Goal: Information Seeking & Learning: Check status

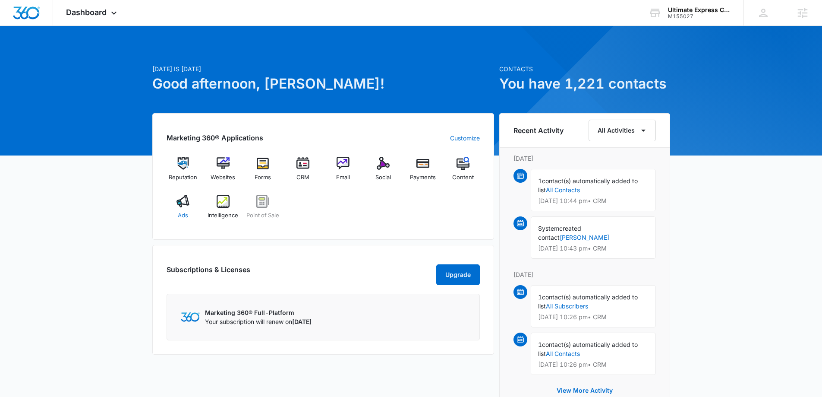
click at [180, 206] on img at bounding box center [183, 201] width 13 height 13
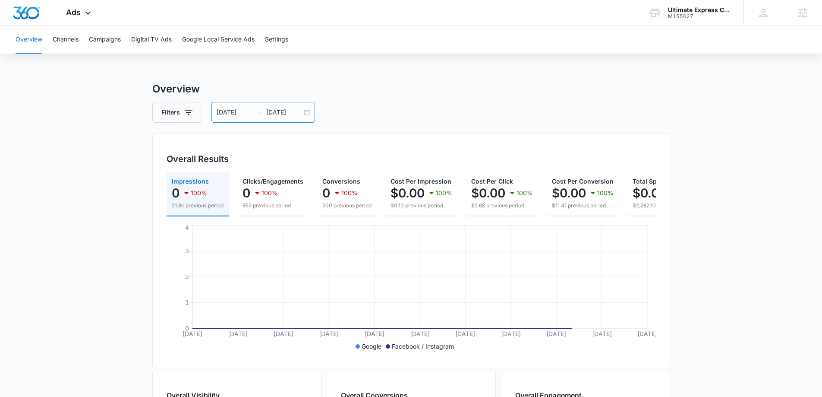
click at [306, 110] on div "[DATE] [DATE]" at bounding box center [264, 112] width 104 height 21
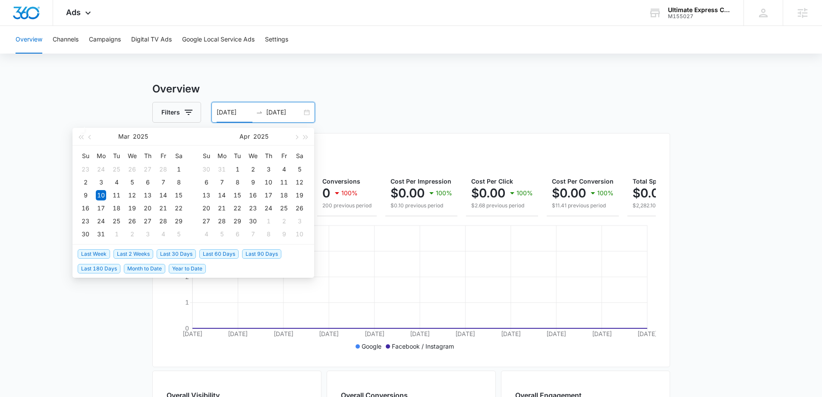
click at [178, 253] on span "Last 30 Days" at bounding box center [176, 253] width 39 height 9
type input "[DATE]"
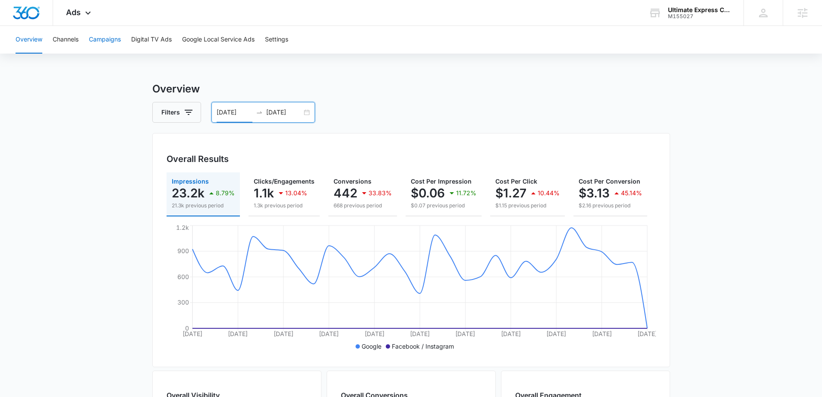
click at [119, 43] on button "Campaigns" at bounding box center [105, 40] width 32 height 28
click at [307, 110] on div "[DATE] [DATE]" at bounding box center [264, 112] width 104 height 21
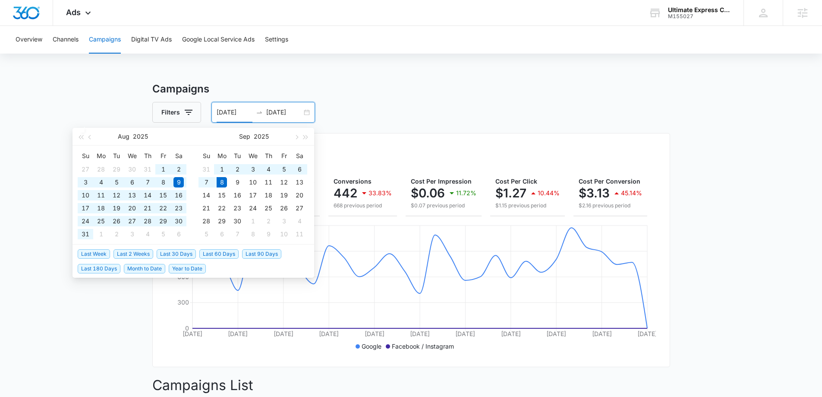
click at [191, 272] on span "Year to Date" at bounding box center [187, 268] width 37 height 9
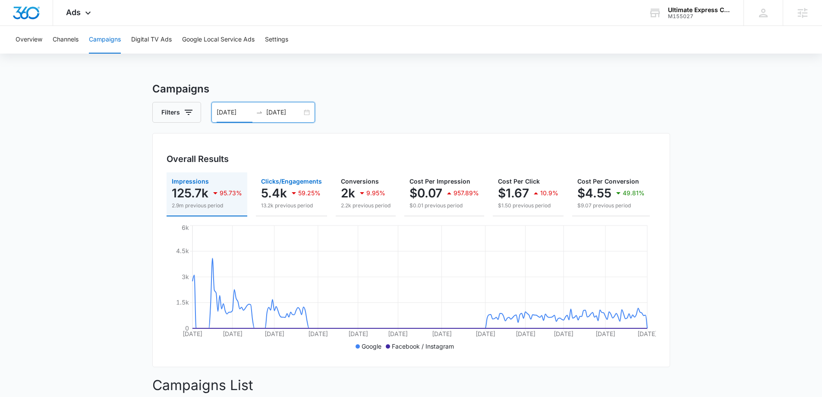
click at [293, 192] on icon "button" at bounding box center [294, 193] width 4 height 2
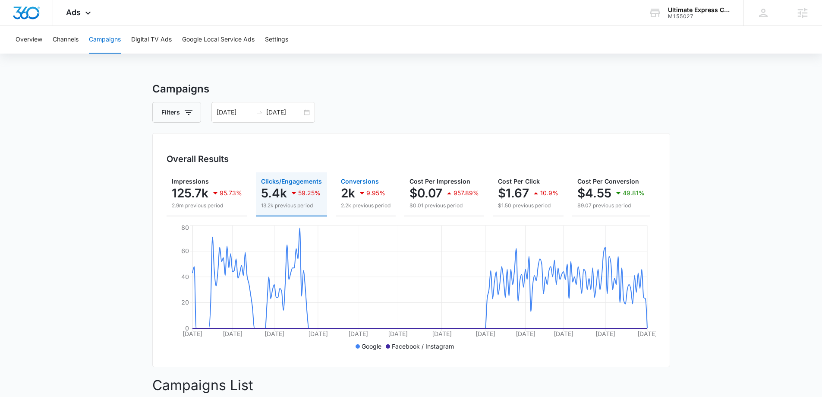
click at [341, 189] on p "2k" at bounding box center [348, 193] width 14 height 14
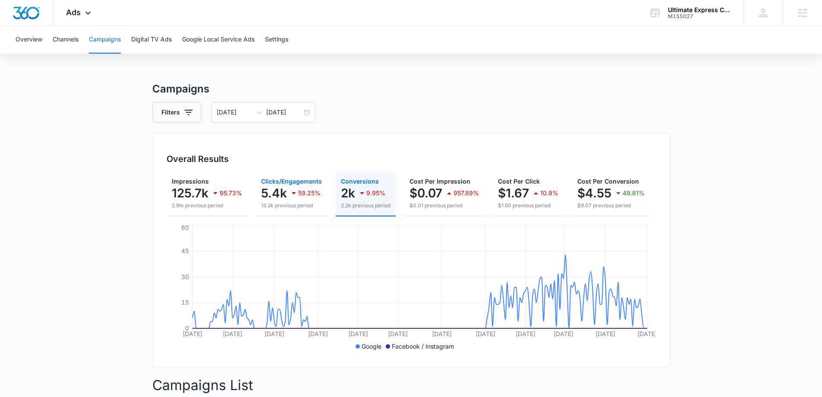
click at [261, 195] on p "5.4k" at bounding box center [274, 193] width 26 height 14
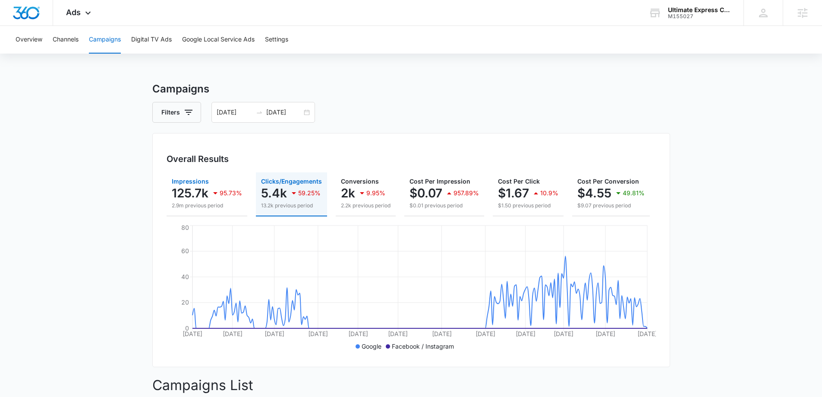
click at [217, 195] on icon "button" at bounding box center [215, 193] width 10 height 10
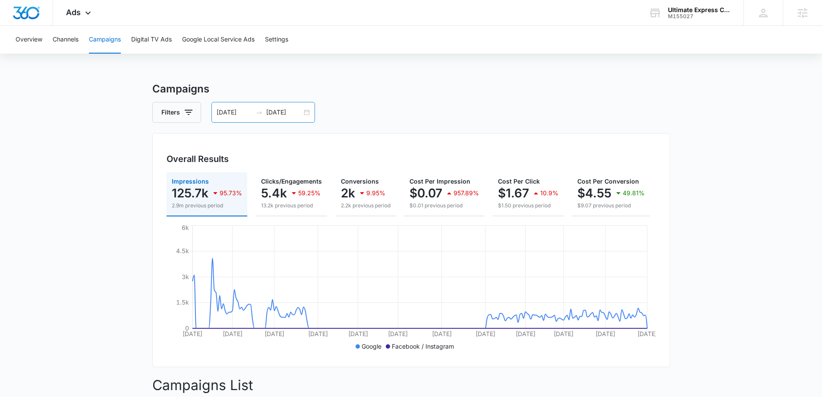
click at [302, 111] on div "[DATE] [DATE]" at bounding box center [264, 112] width 104 height 21
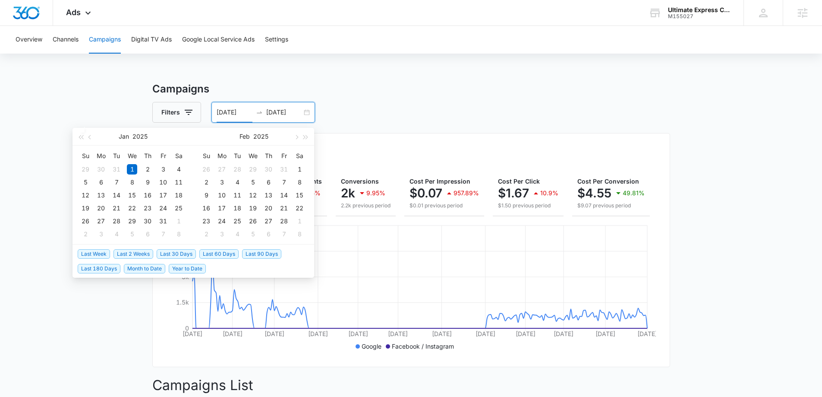
click at [256, 252] on span "Last 90 Days" at bounding box center [261, 253] width 39 height 9
type input "[DATE]"
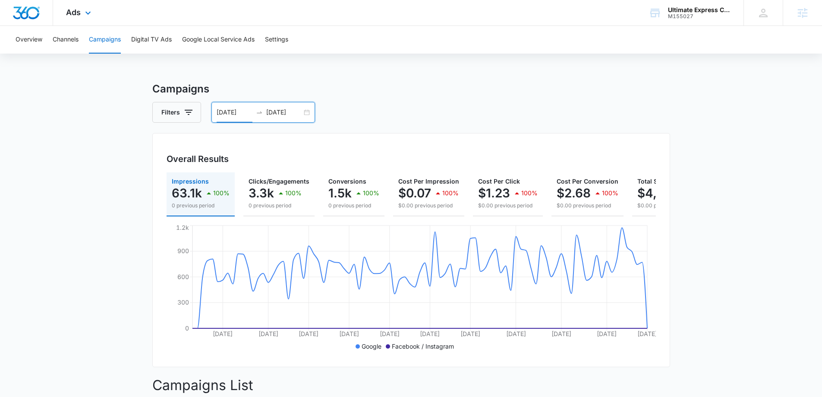
click at [36, 17] on img "Dashboard" at bounding box center [27, 12] width 28 height 13
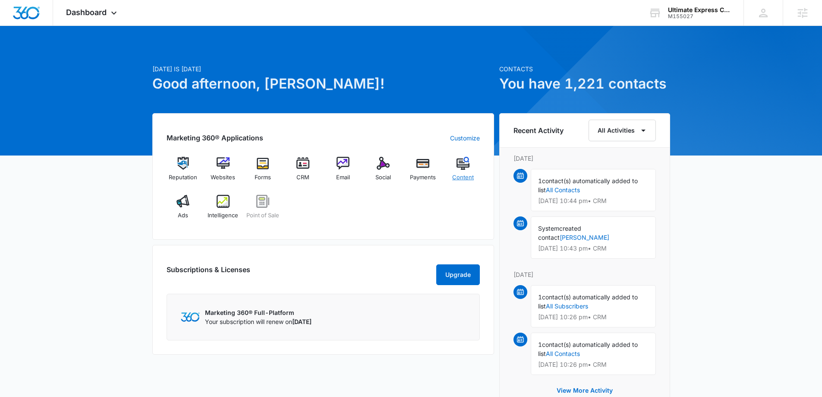
click at [465, 167] on img at bounding box center [463, 163] width 13 height 13
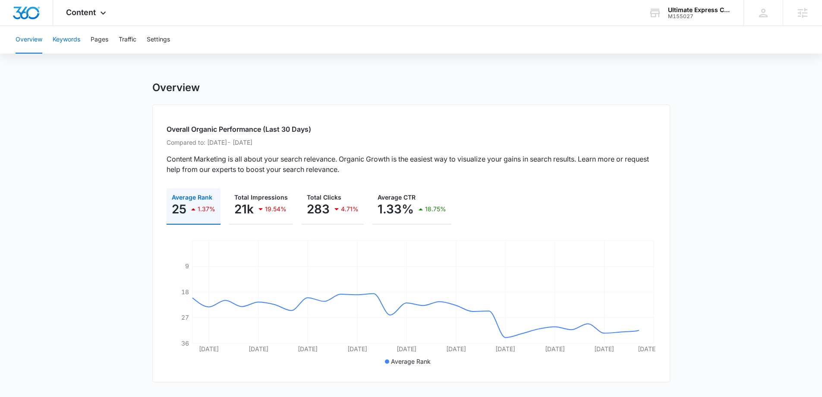
click at [70, 40] on button "Keywords" at bounding box center [67, 40] width 28 height 28
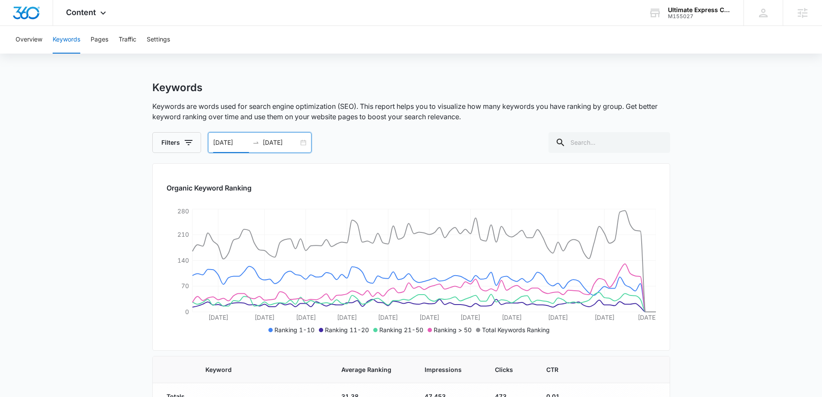
click at [242, 142] on input "[DATE]" at bounding box center [231, 142] width 36 height 9
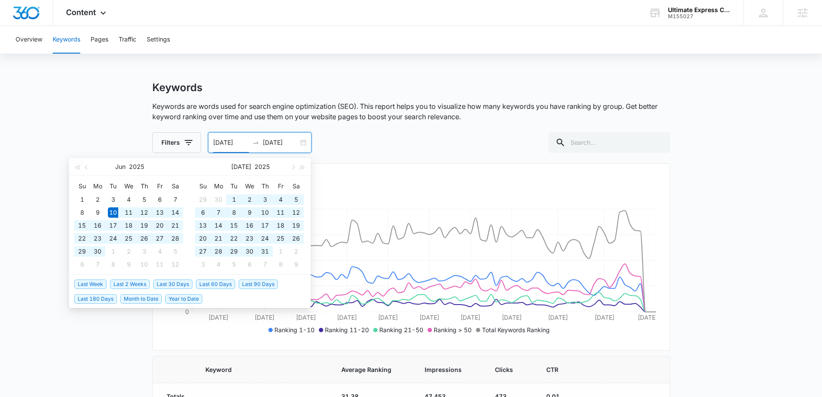
click at [244, 141] on input "[DATE]" at bounding box center [231, 142] width 36 height 9
type input "[DATE]"
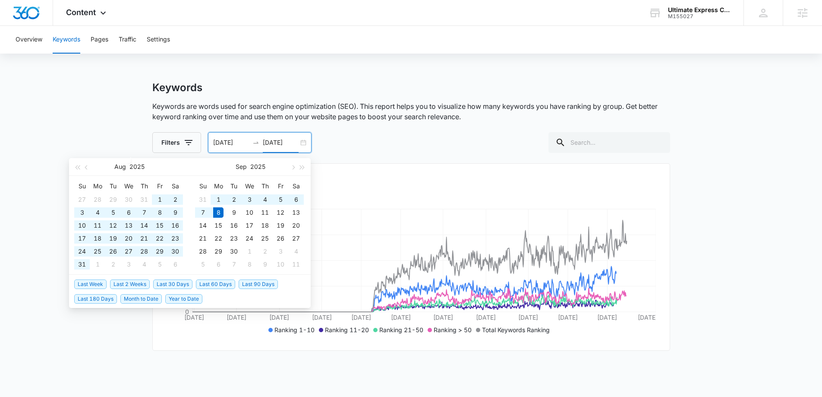
click at [79, 123] on main "Keywords Keywords are words used for search engine optimization (SEO). This rep…" at bounding box center [411, 288] width 822 height 414
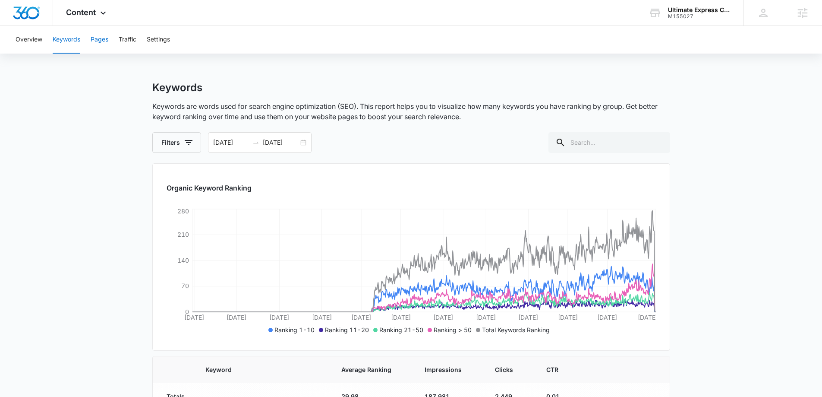
click at [103, 39] on button "Pages" at bounding box center [100, 40] width 18 height 28
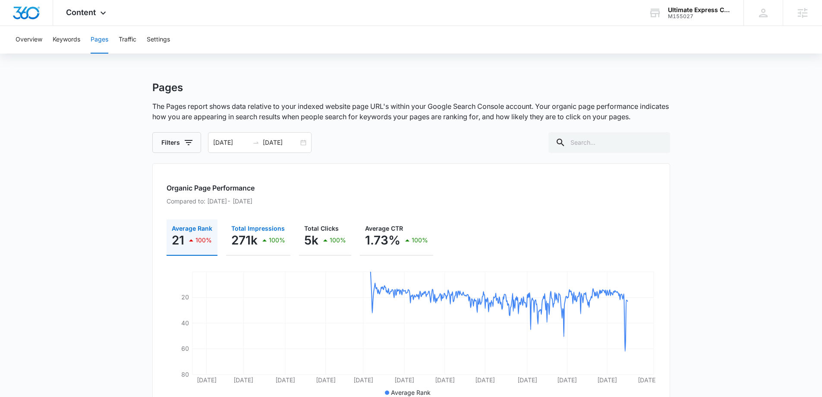
click at [253, 242] on p "271k" at bounding box center [244, 240] width 26 height 14
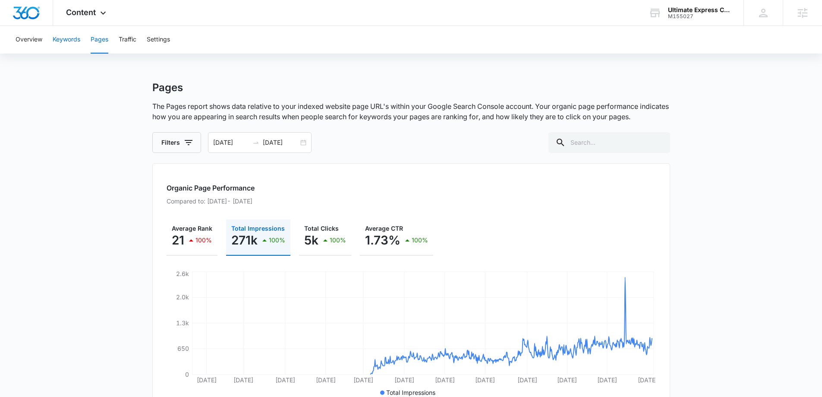
click at [59, 37] on button "Keywords" at bounding box center [67, 40] width 28 height 28
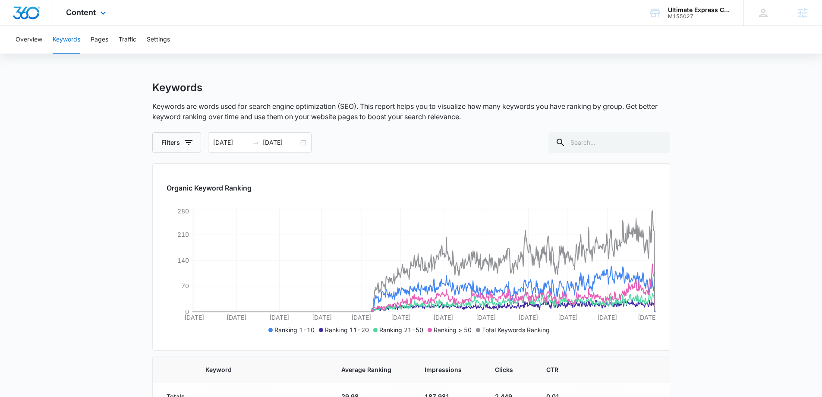
click at [26, 13] on img "Dashboard" at bounding box center [27, 12] width 28 height 13
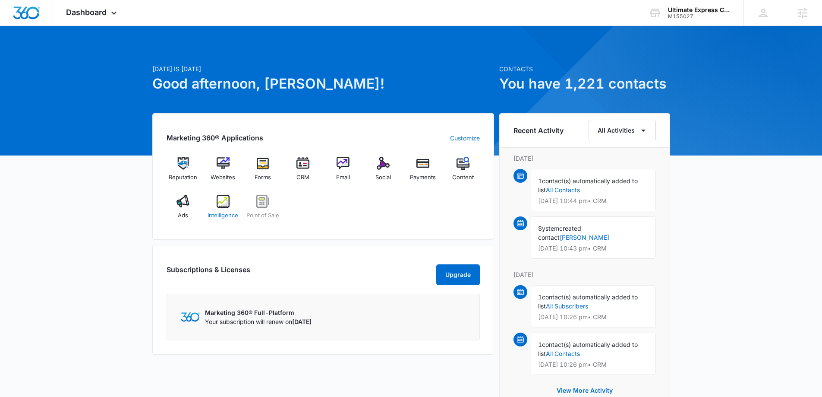
click at [229, 206] on img at bounding box center [223, 201] width 13 height 13
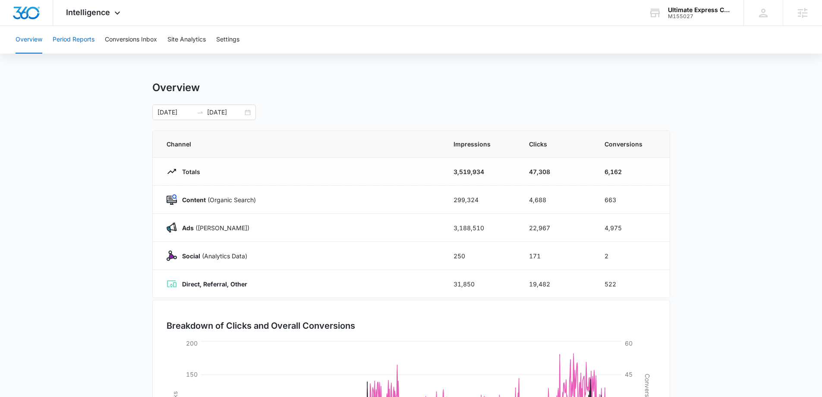
click at [76, 39] on button "Period Reports" at bounding box center [74, 40] width 42 height 28
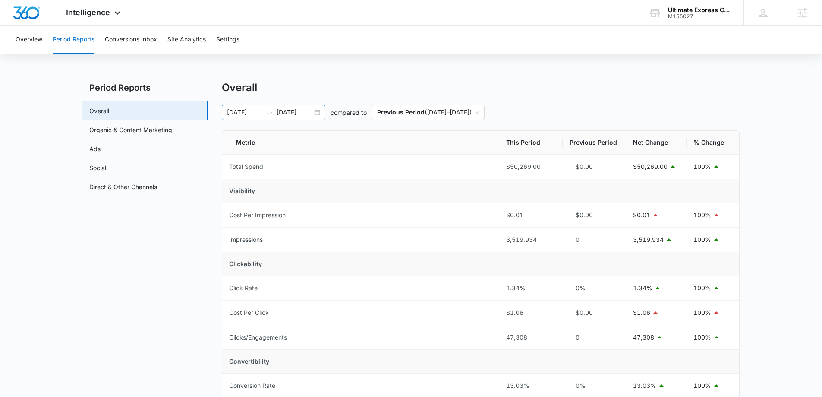
click at [316, 109] on div "[DATE] [DATE]" at bounding box center [274, 112] width 104 height 16
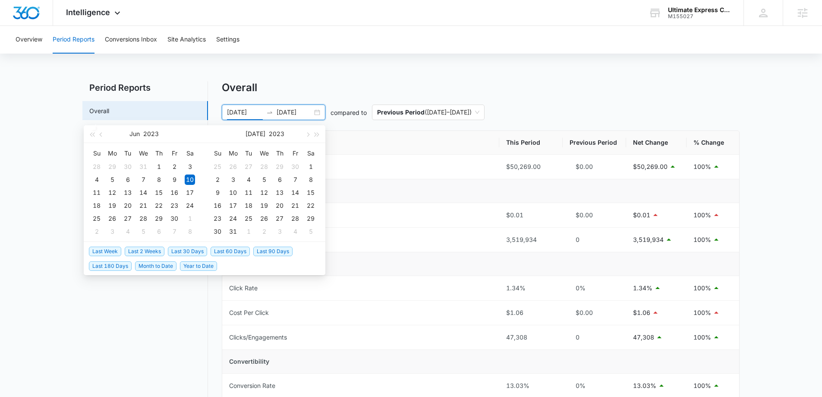
click at [189, 248] on span "Last 30 Days" at bounding box center [187, 251] width 39 height 9
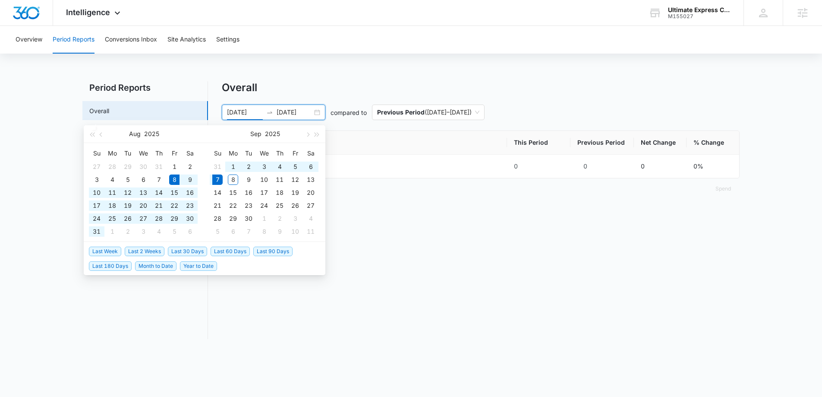
type input "[DATE]"
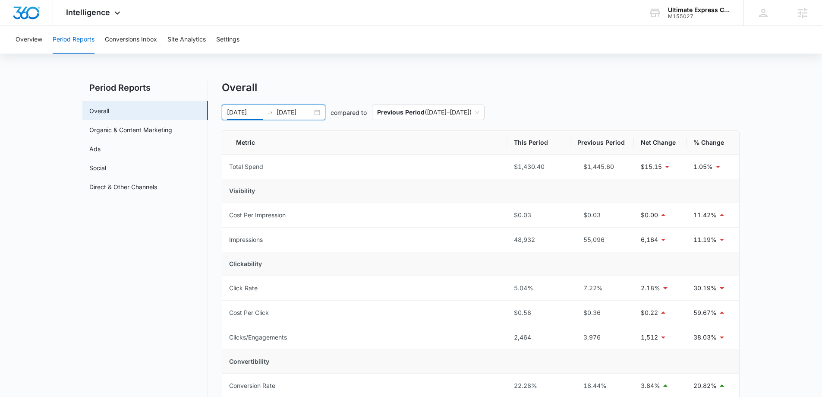
click at [310, 111] on input "[DATE]" at bounding box center [295, 112] width 36 height 9
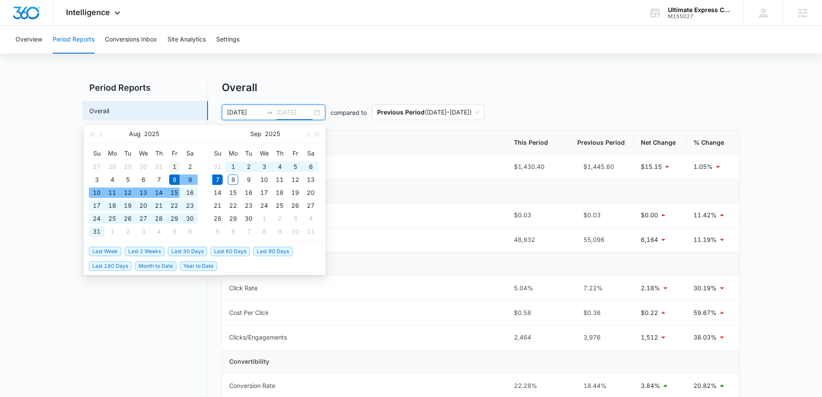
type input "[DATE]"
click at [174, 168] on div "1" at bounding box center [174, 166] width 10 height 10
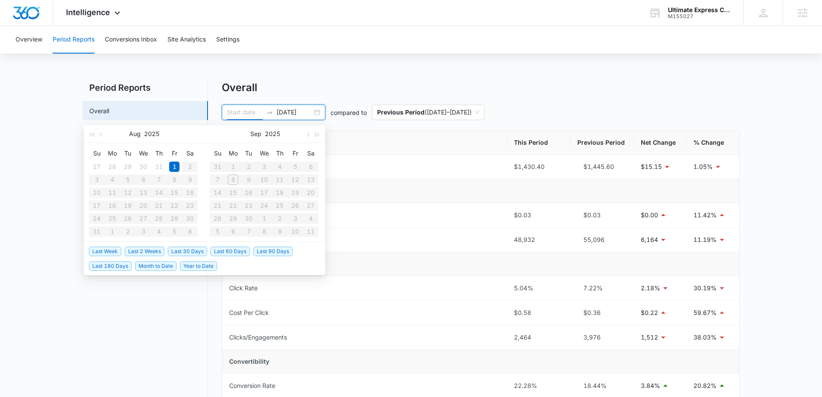
click at [247, 111] on input at bounding box center [245, 112] width 36 height 9
click at [130, 169] on div "29" at bounding box center [128, 166] width 10 height 10
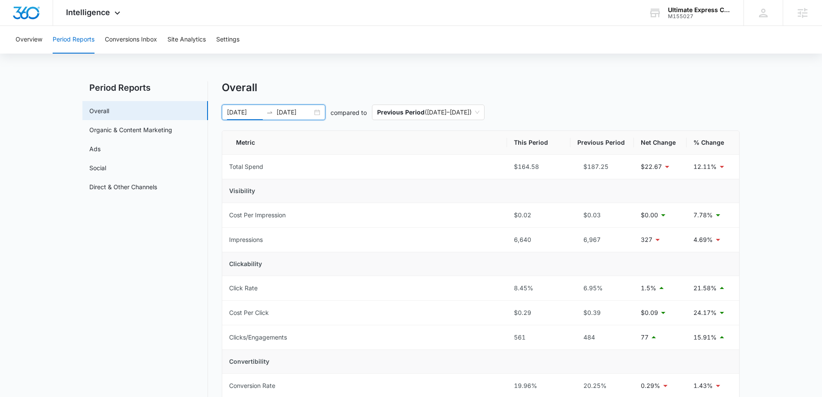
click at [243, 112] on input "[DATE]" at bounding box center [245, 112] width 36 height 9
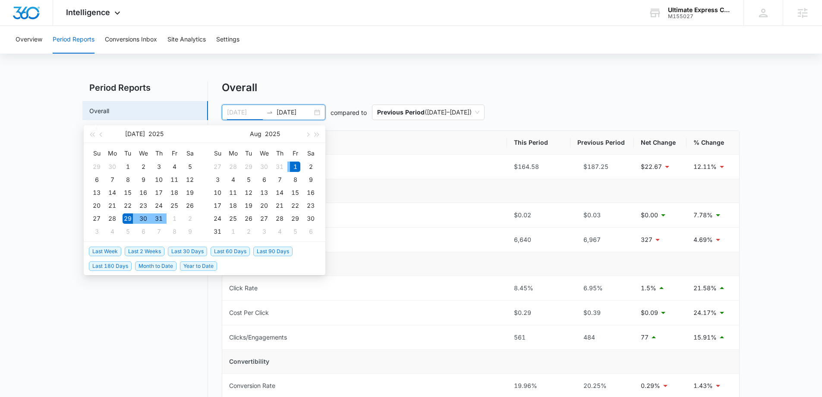
type input "[DATE]"
click at [297, 167] on div "1" at bounding box center [295, 166] width 10 height 10
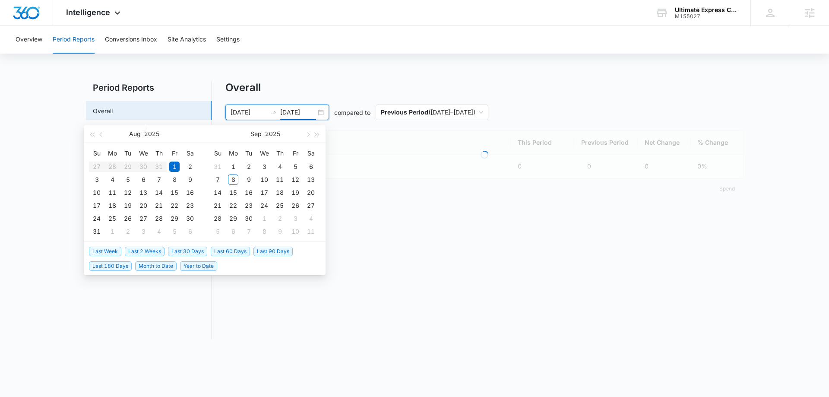
click at [300, 114] on input "[DATE]" at bounding box center [298, 112] width 36 height 9
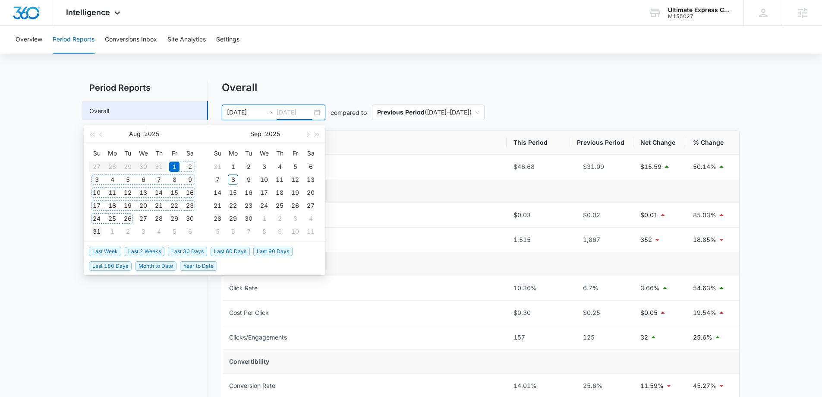
type input "[DATE]"
click at [94, 229] on div "31" at bounding box center [97, 231] width 10 height 10
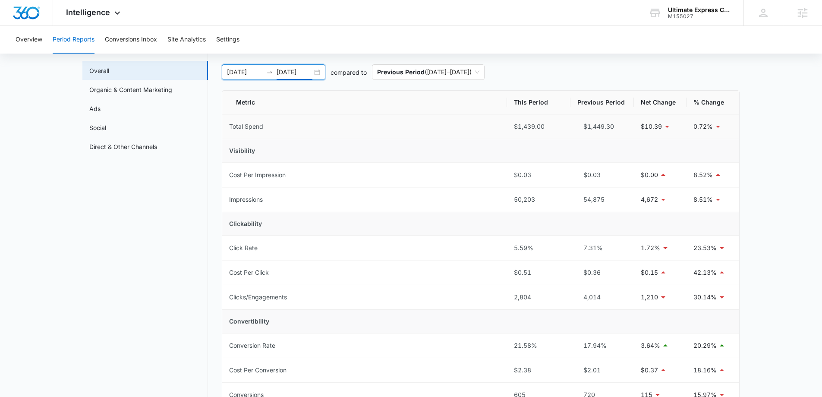
scroll to position [86, 0]
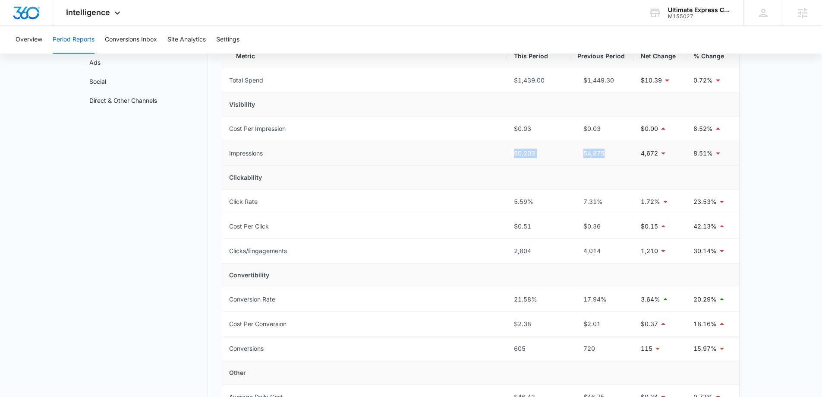
drag, startPoint x: 510, startPoint y: 155, endPoint x: 608, endPoint y: 158, distance: 98.1
click at [608, 158] on tr "Impressions 50,203 54,875 4,672 8.51%" at bounding box center [480, 153] width 517 height 25
click at [582, 153] on div "54,875" at bounding box center [603, 153] width 50 height 9
click at [585, 154] on div "54,875" at bounding box center [603, 153] width 50 height 9
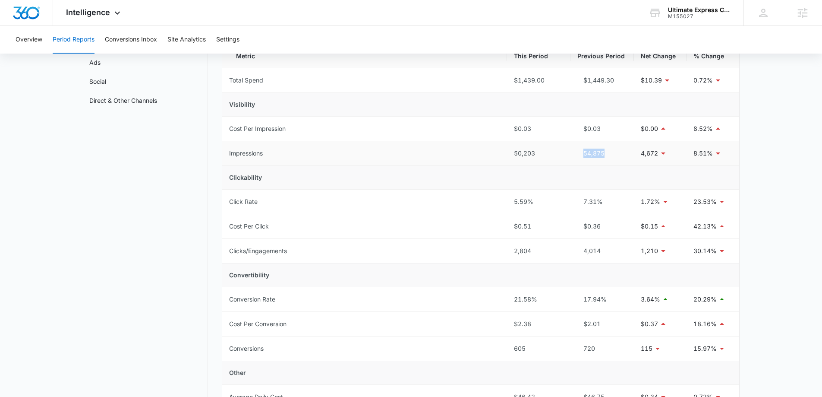
click at [512, 153] on td "50,203" at bounding box center [538, 153] width 63 height 25
click at [514, 154] on td "50,203" at bounding box center [538, 153] width 63 height 25
drag, startPoint x: 508, startPoint y: 349, endPoint x: 604, endPoint y: 349, distance: 96.3
click at [604, 349] on tr "Conversions 605 720 115 15.97%" at bounding box center [480, 348] width 517 height 25
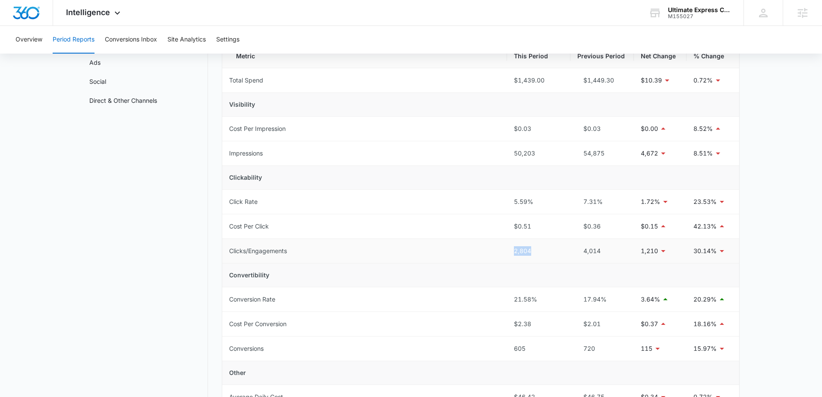
drag, startPoint x: 523, startPoint y: 251, endPoint x: 565, endPoint y: 251, distance: 42.3
click at [563, 251] on td "2,804" at bounding box center [538, 251] width 63 height 25
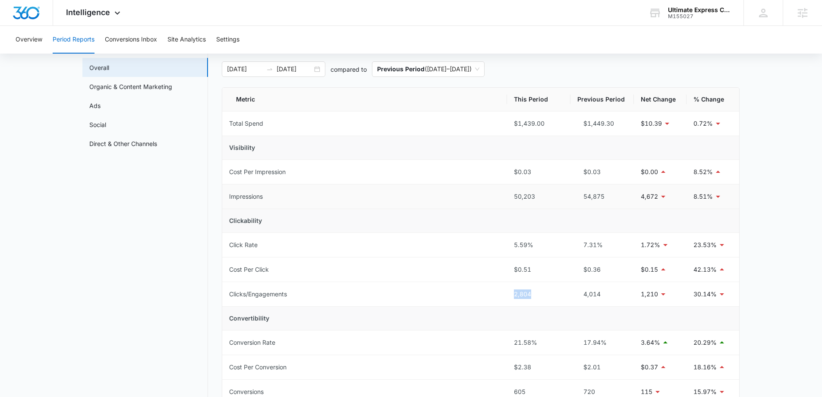
scroll to position [0, 0]
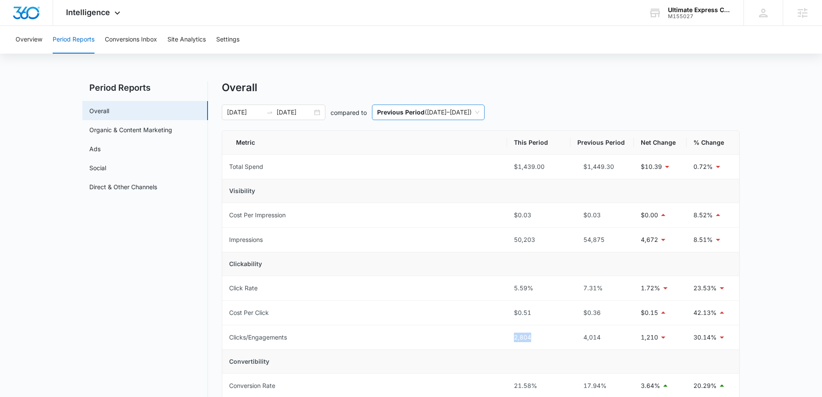
click at [443, 110] on span "Previous Period ( [DATE] – [DATE] )" at bounding box center [428, 112] width 102 height 15
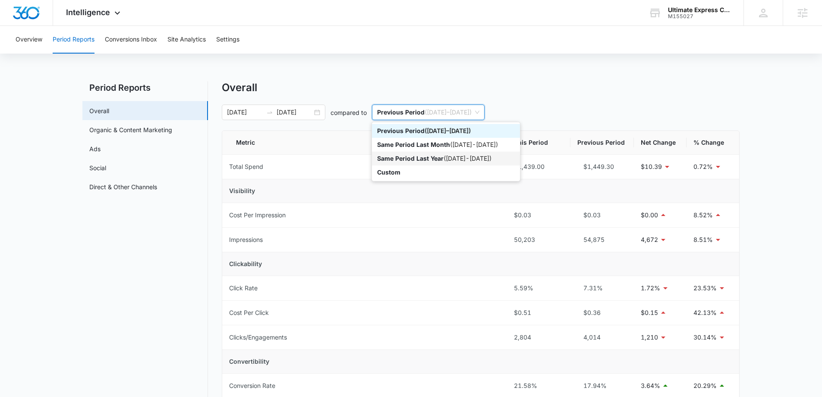
click at [450, 157] on div "Same Period Last Year ( [DATE] - [DATE] )" at bounding box center [446, 158] width 138 height 9
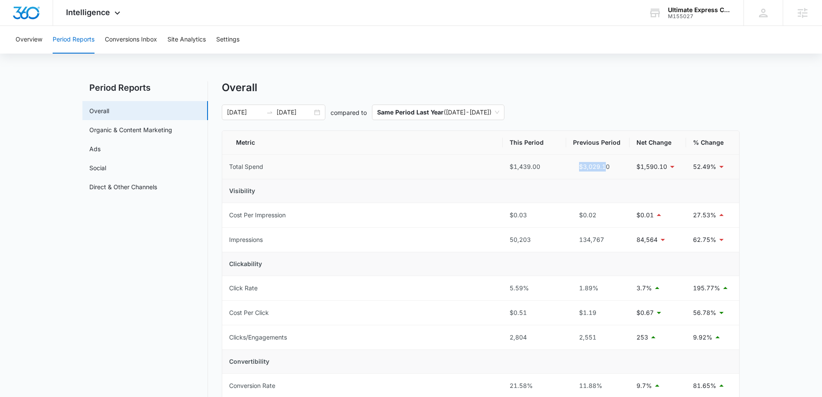
drag, startPoint x: 585, startPoint y: 165, endPoint x: 609, endPoint y: 167, distance: 23.8
click at [608, 167] on div "$3,029.10" at bounding box center [598, 166] width 50 height 9
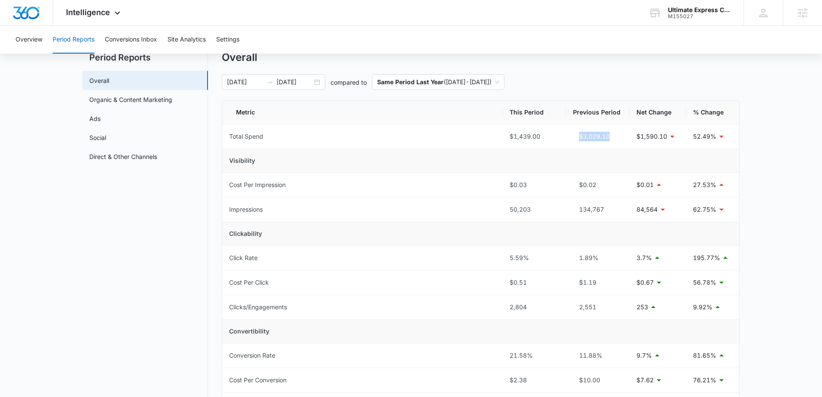
scroll to position [43, 0]
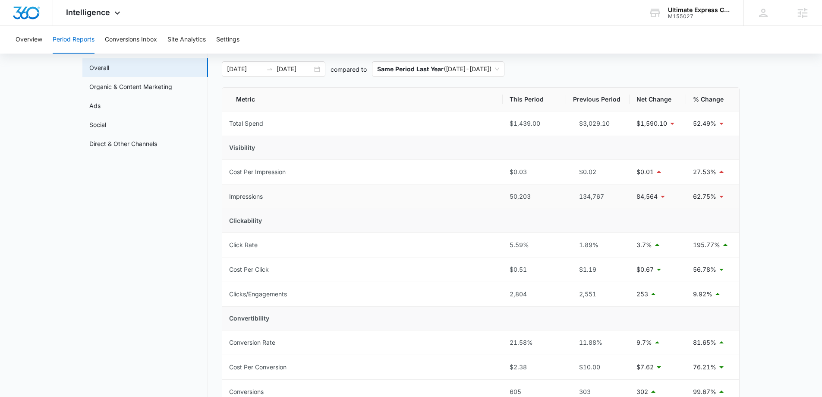
click at [582, 196] on div "134,767" at bounding box center [598, 196] width 50 height 9
click at [521, 296] on div "2,804" at bounding box center [535, 293] width 50 height 9
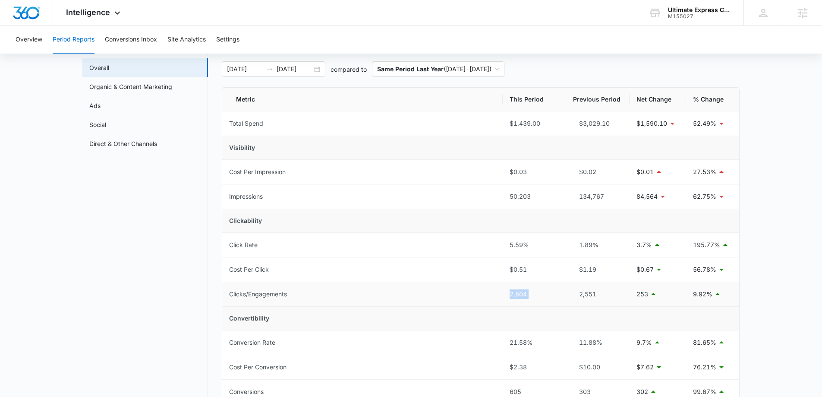
drag, startPoint x: 569, startPoint y: 298, endPoint x: 578, endPoint y: 298, distance: 9.5
click at [569, 298] on td "2,551" at bounding box center [597, 294] width 63 height 25
click at [579, 298] on div "2,551" at bounding box center [598, 293] width 50 height 9
click at [582, 297] on div "2,551" at bounding box center [598, 293] width 50 height 9
drag, startPoint x: 582, startPoint y: 297, endPoint x: 584, endPoint y: 286, distance: 11.0
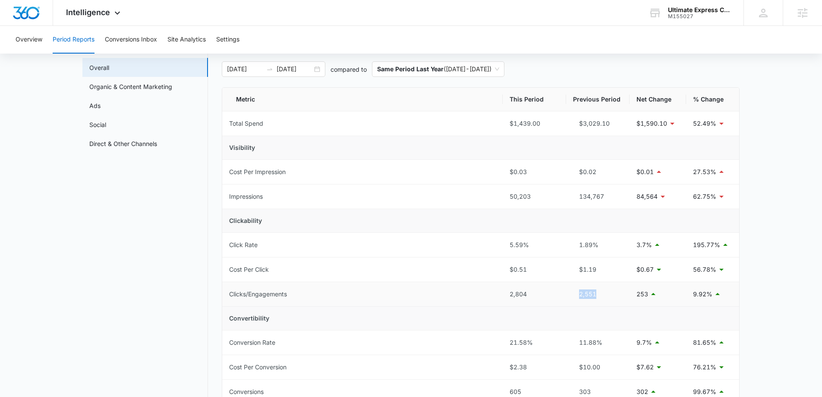
click at [582, 296] on div "2,551" at bounding box center [598, 293] width 50 height 9
click at [528, 193] on div "50,203" at bounding box center [535, 196] width 50 height 9
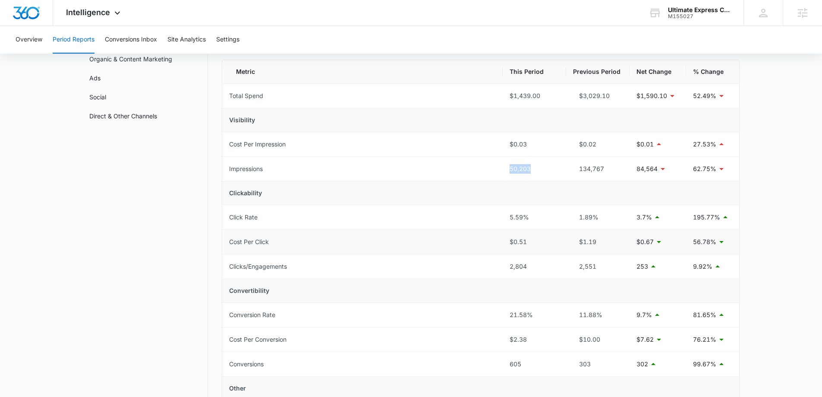
scroll to position [86, 0]
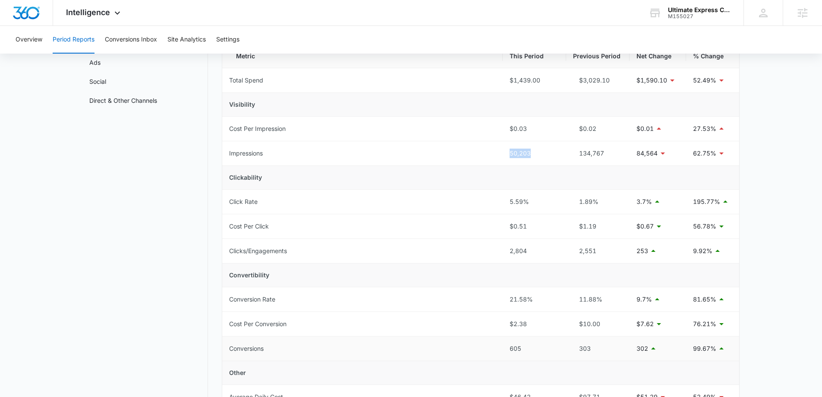
click at [521, 351] on div "605" at bounding box center [535, 348] width 50 height 9
click at [591, 351] on div "303" at bounding box center [598, 348] width 50 height 9
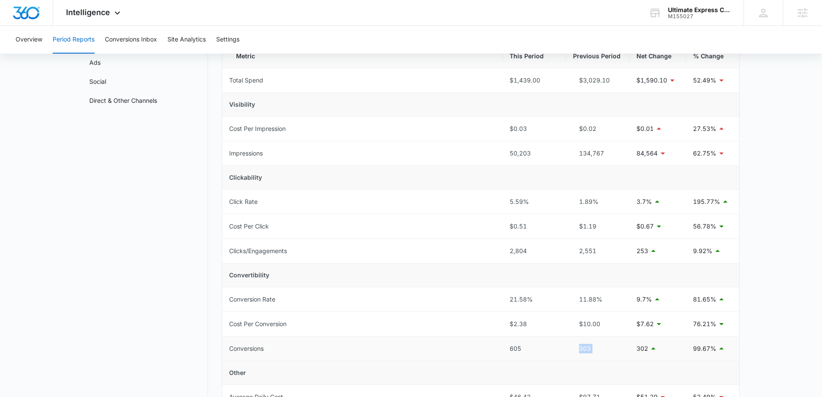
click at [591, 351] on div "303" at bounding box center [598, 348] width 50 height 9
click at [594, 77] on div "$3,029.10" at bounding box center [598, 80] width 50 height 9
drag, startPoint x: 510, startPoint y: 303, endPoint x: 544, endPoint y: 306, distance: 33.8
click at [544, 306] on td "21.58%" at bounding box center [534, 299] width 63 height 25
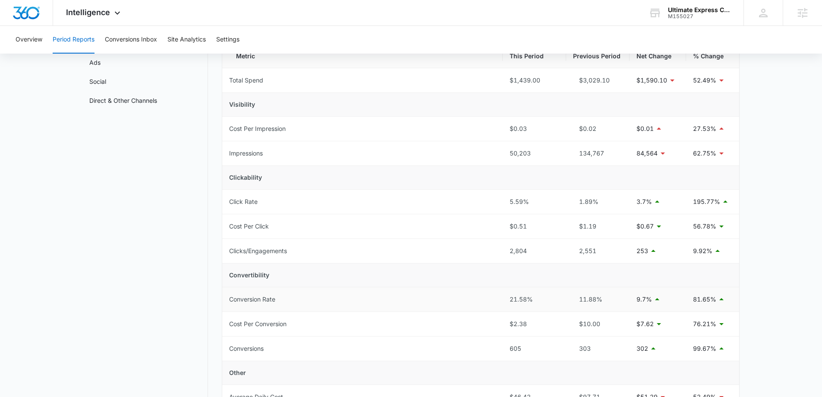
click at [585, 300] on div "11.88%" at bounding box center [598, 298] width 50 height 9
click at [582, 301] on div "11.88%" at bounding box center [598, 298] width 50 height 9
click at [518, 299] on div "21.58%" at bounding box center [535, 298] width 50 height 9
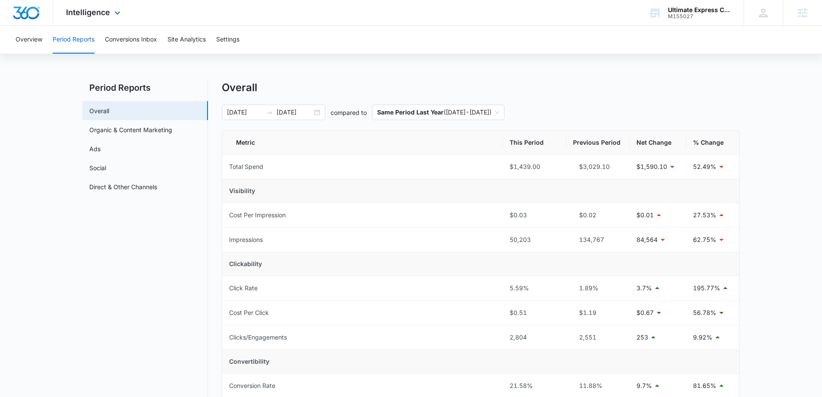
click at [30, 13] on img "Dashboard" at bounding box center [27, 12] width 28 height 13
